Goal: Information Seeking & Learning: Learn about a topic

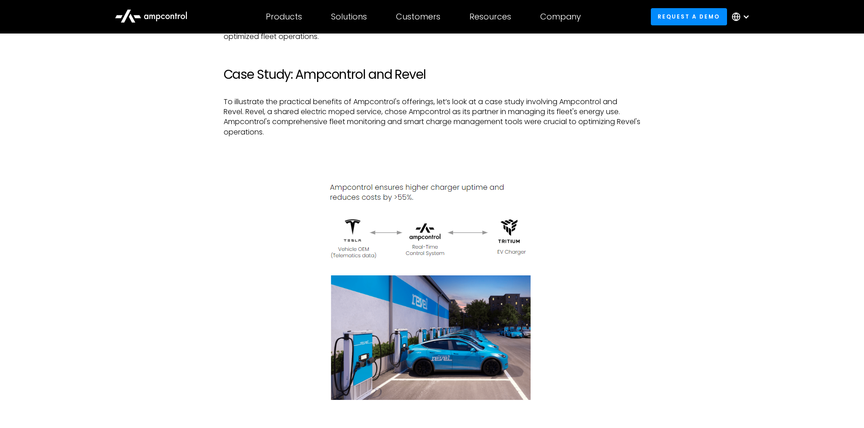
scroll to position [2449, 0]
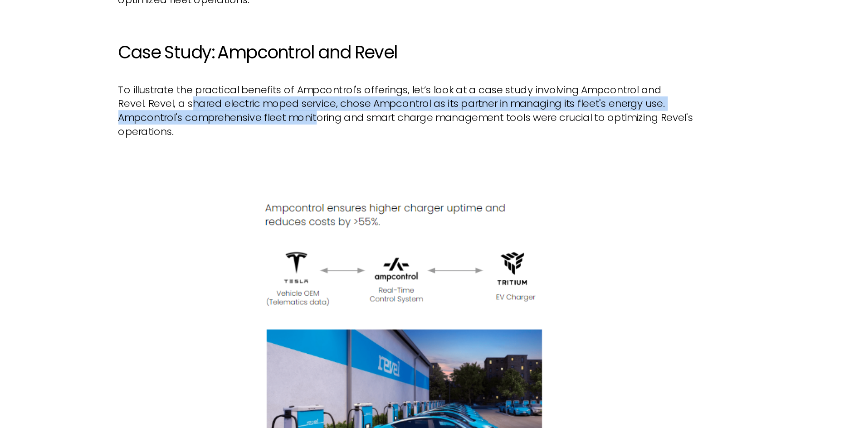
drag, startPoint x: 280, startPoint y: 122, endPoint x: 370, endPoint y: 130, distance: 89.6
click at [370, 130] on p "To illustrate the practical benefits of Ampcontrol's offerings, let’s look at a…" at bounding box center [432, 117] width 417 height 41
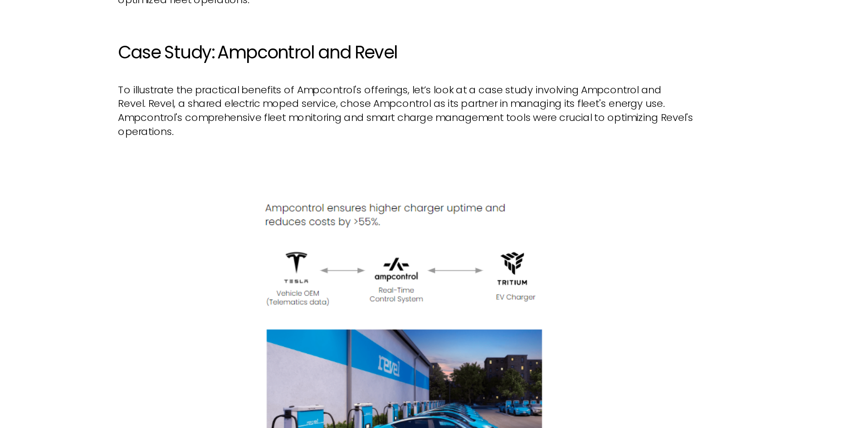
click at [329, 137] on p "To illustrate the practical benefits of Ampcontrol's offerings, let’s look at a…" at bounding box center [432, 117] width 417 height 41
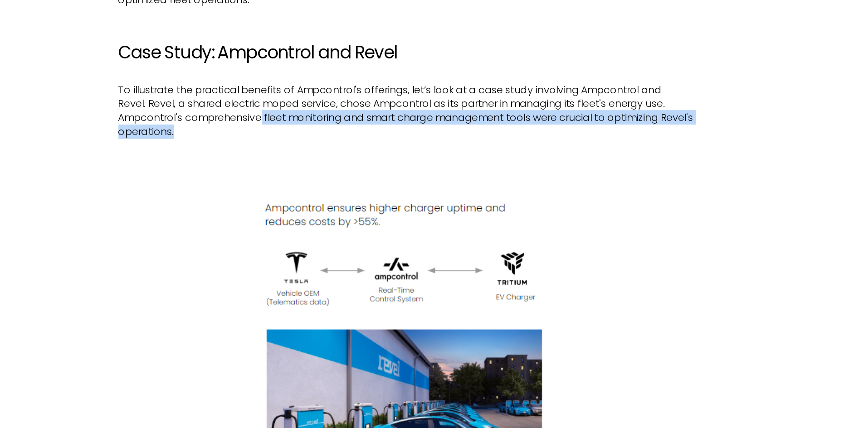
drag, startPoint x: 329, startPoint y: 131, endPoint x: 418, endPoint y: 146, distance: 91.0
click at [418, 137] on p "To illustrate the practical benefits of Ampcontrol's offerings, let’s look at a…" at bounding box center [432, 117] width 417 height 41
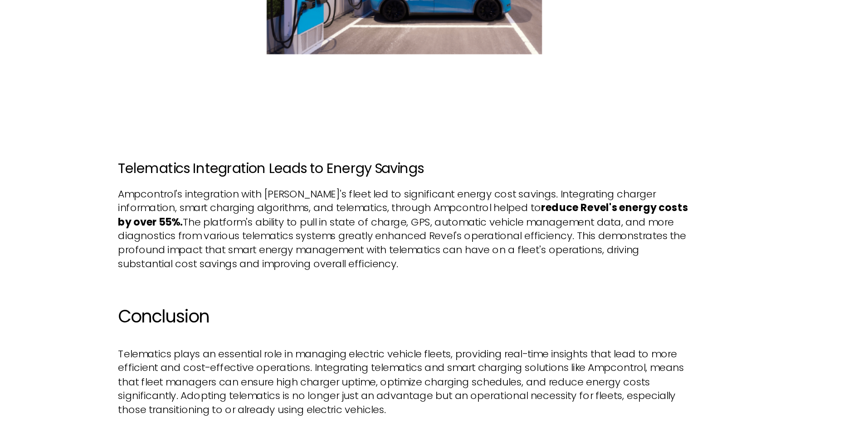
scroll to position [2695, 0]
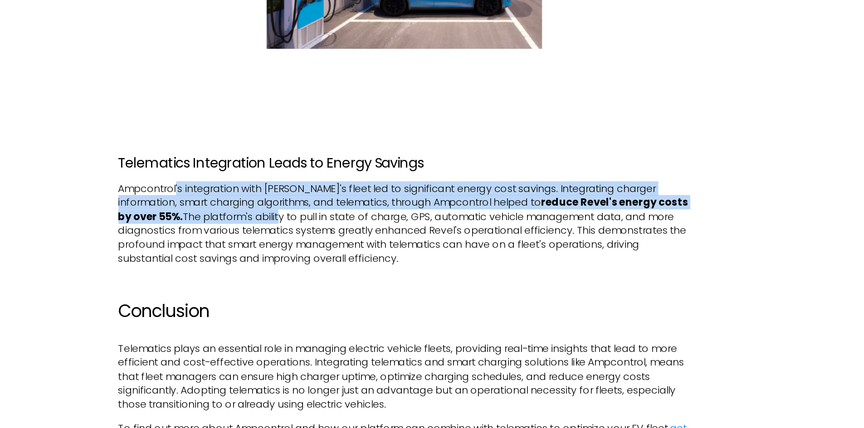
drag, startPoint x: 265, startPoint y: 262, endPoint x: 311, endPoint y: 283, distance: 50.7
click at [311, 283] on p "Ampcontrol's integration with [PERSON_NAME]'s fleet led to significant energy c…" at bounding box center [432, 280] width 417 height 61
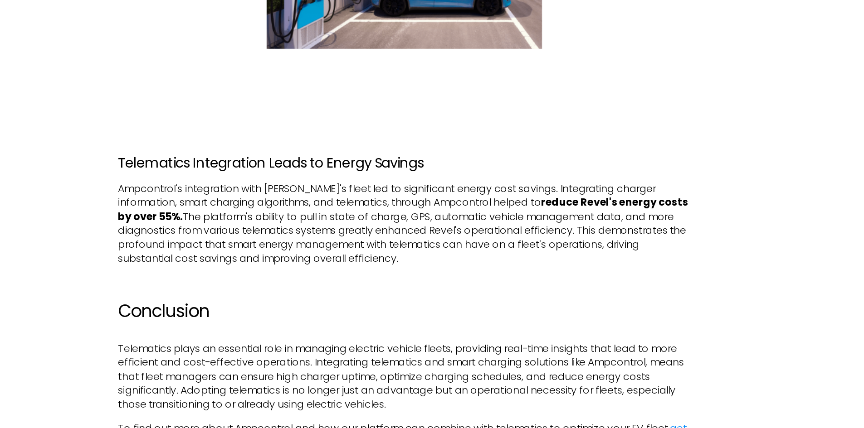
click at [336, 287] on p "Ampcontrol's integration with [PERSON_NAME]'s fleet led to significant energy c…" at bounding box center [432, 280] width 417 height 61
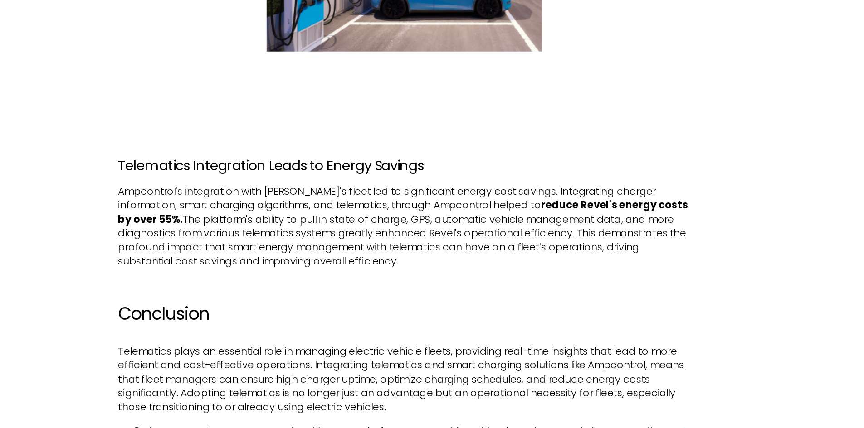
scroll to position [2692, 0]
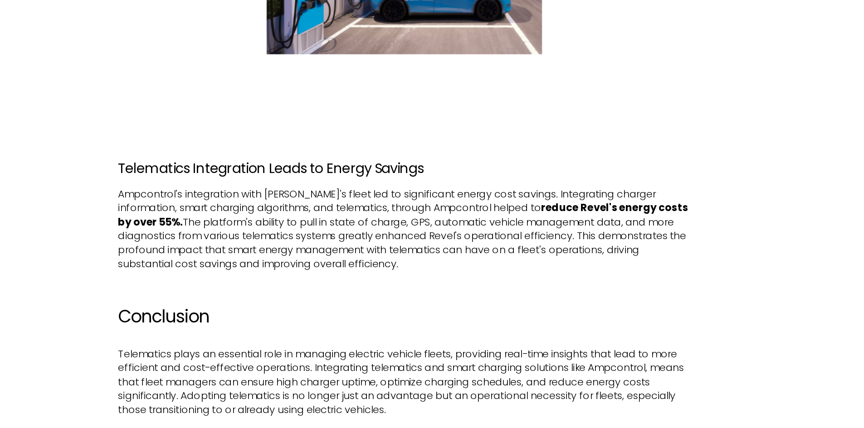
drag, startPoint x: 306, startPoint y: 289, endPoint x: 480, endPoint y: 321, distance: 177.0
click at [480, 314] on p "Ampcontrol's integration with [PERSON_NAME]'s fleet led to significant energy c…" at bounding box center [432, 283] width 417 height 61
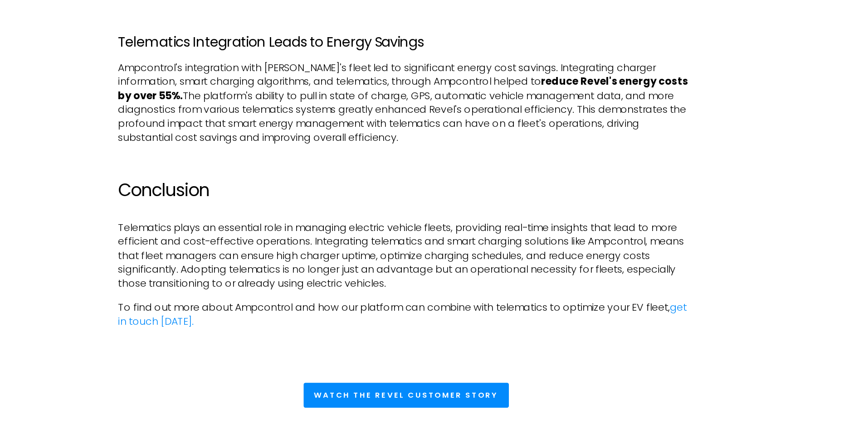
scroll to position [2803, 0]
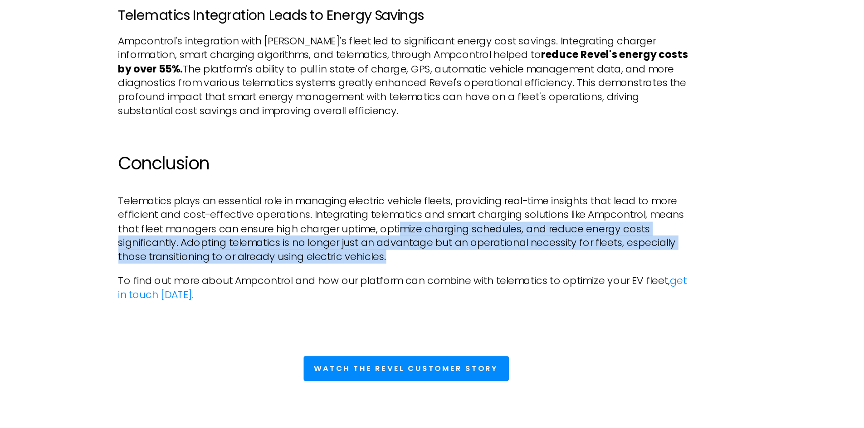
drag, startPoint x: 423, startPoint y: 316, endPoint x: 433, endPoint y: 292, distance: 25.3
click at [433, 292] on p "Telematics plays an essential role in managing electric vehicle fleets, providi…" at bounding box center [432, 283] width 417 height 51
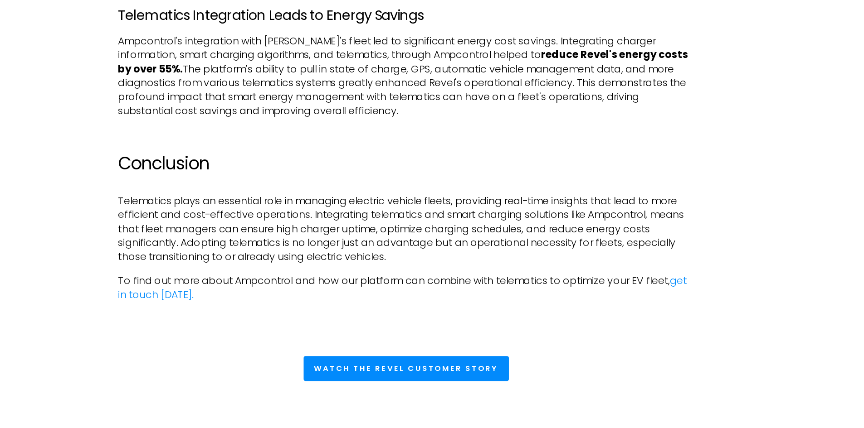
click at [402, 288] on p "Telematics plays an essential role in managing electric vehicle fleets, providi…" at bounding box center [432, 283] width 417 height 51
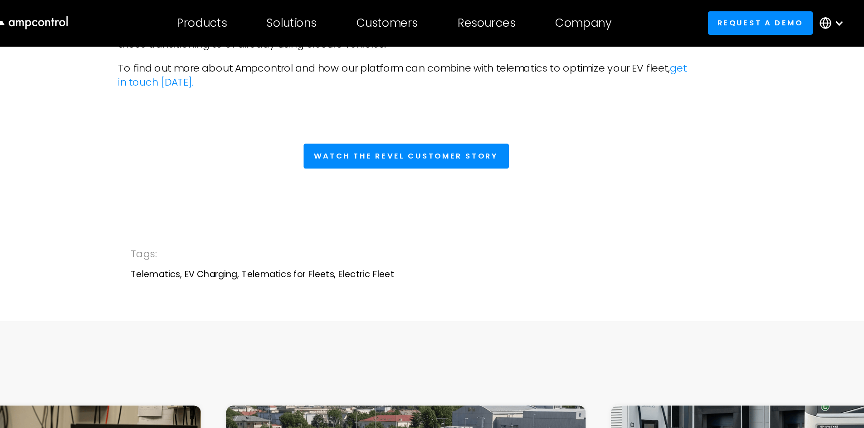
scroll to position [3028, 0]
